Goal: Find specific page/section: Find specific page/section

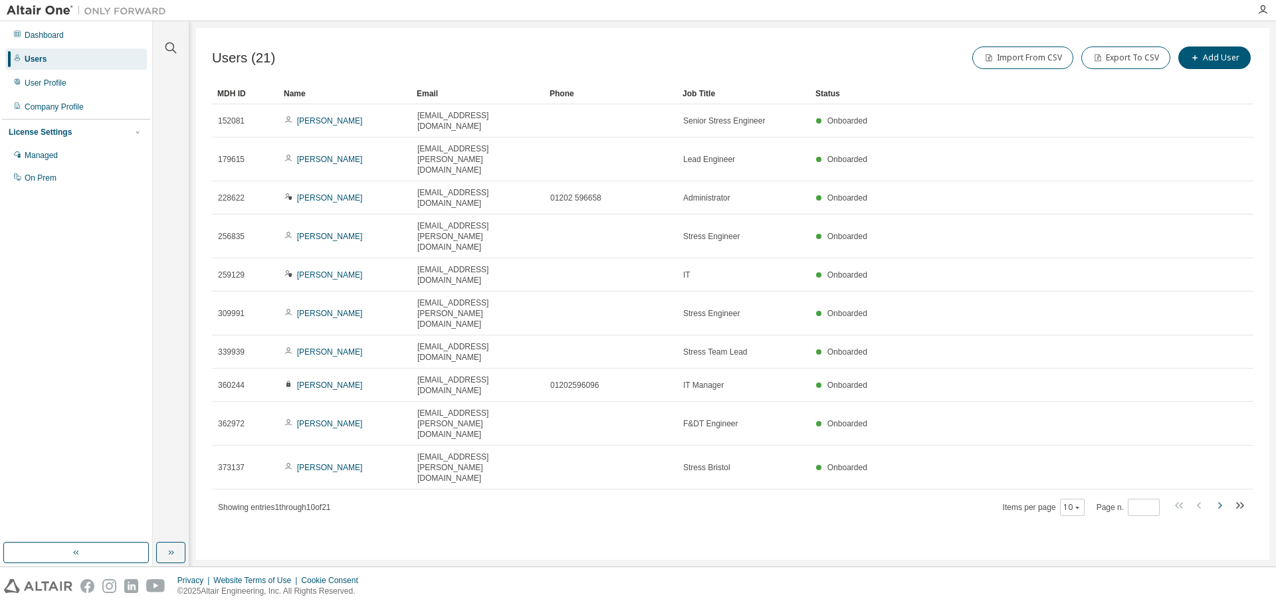
click at [1223, 498] on icon "button" at bounding box center [1220, 506] width 16 height 16
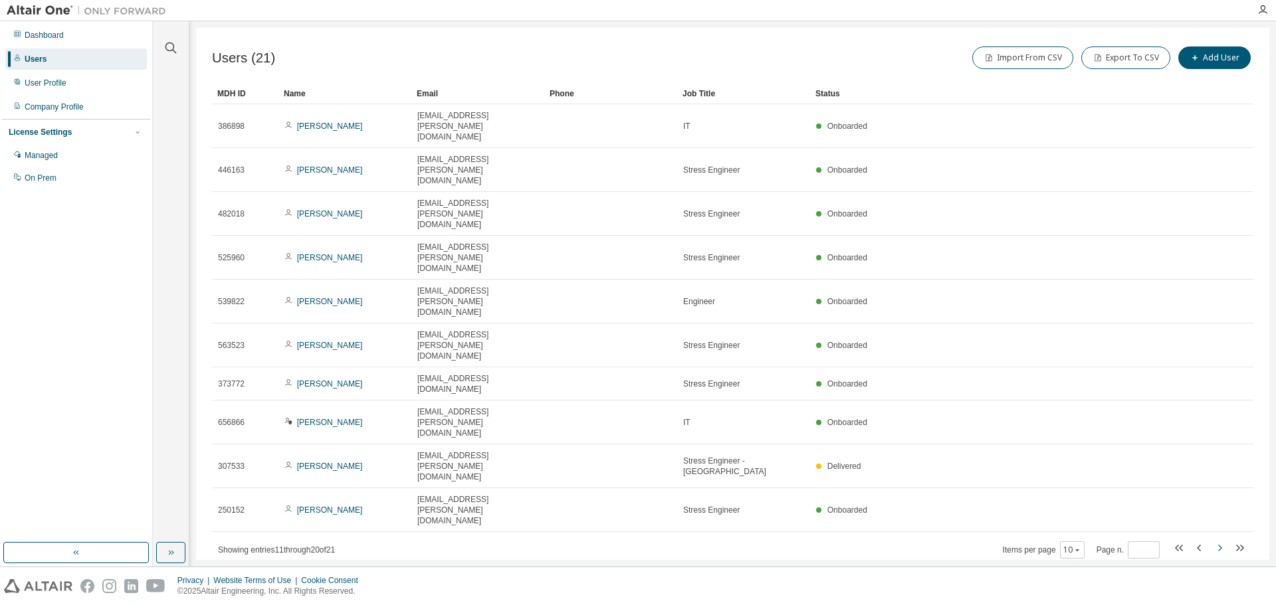
click at [1223, 540] on icon "button" at bounding box center [1220, 548] width 16 height 16
type input "*"
